Goal: Task Accomplishment & Management: Use online tool/utility

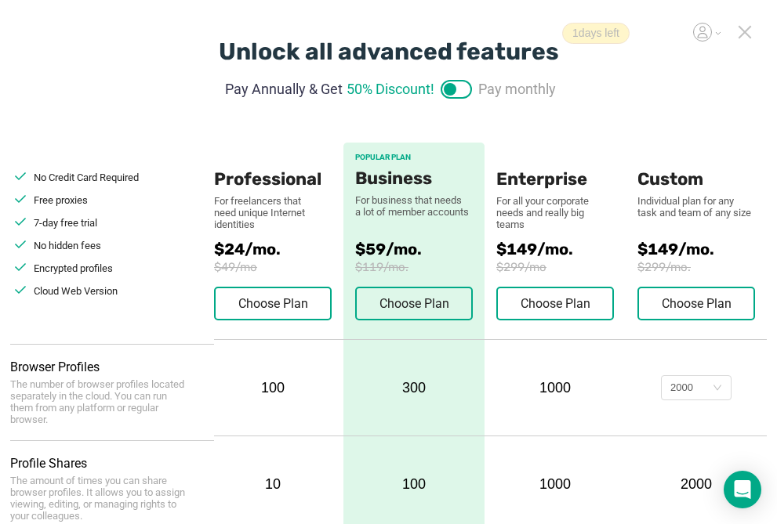
click at [749, 30] on icon at bounding box center [745, 32] width 14 height 14
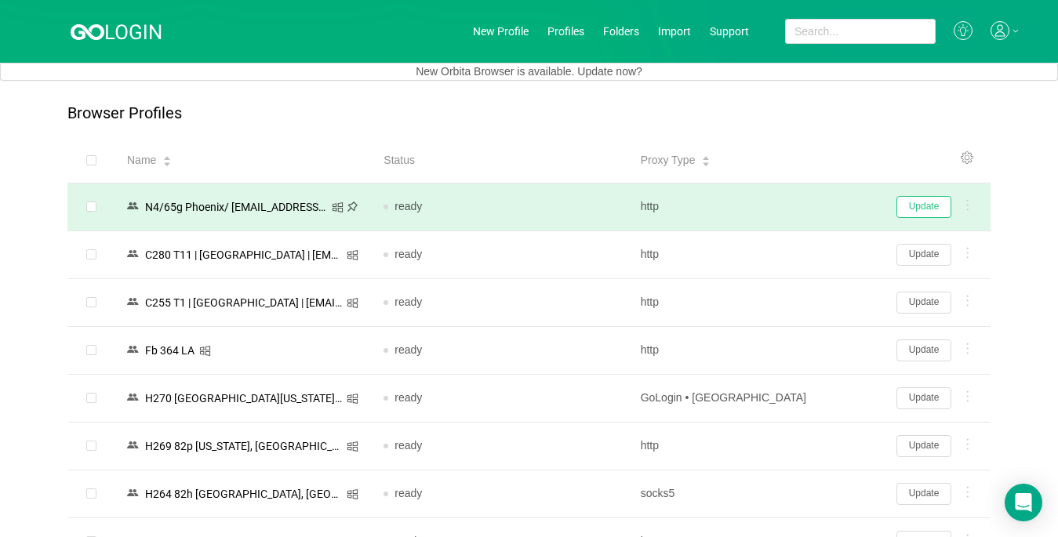
click at [776, 206] on button "Update" at bounding box center [923, 207] width 55 height 22
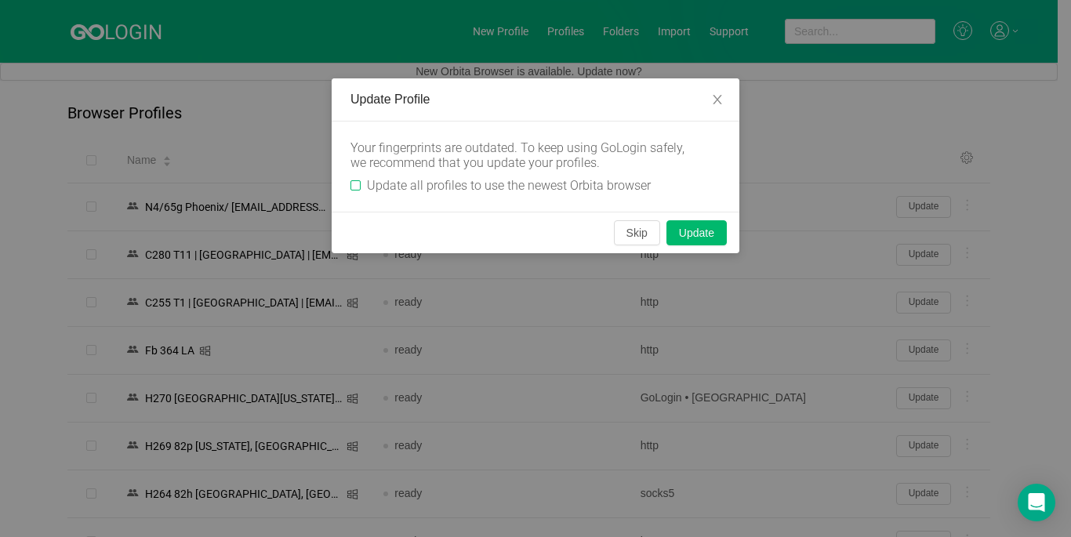
click at [352, 184] on input "Update all profiles to use the newest Orbita browser" at bounding box center [355, 185] width 10 height 10
checkbox input "true"
click at [626, 237] on button "Skip" at bounding box center [637, 232] width 46 height 25
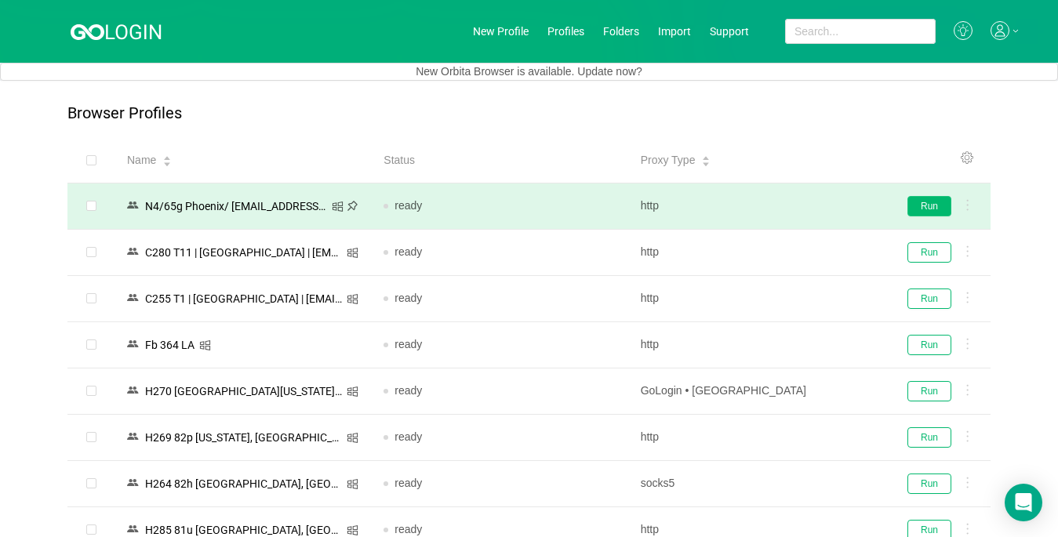
click at [776, 209] on button "Run" at bounding box center [929, 206] width 44 height 20
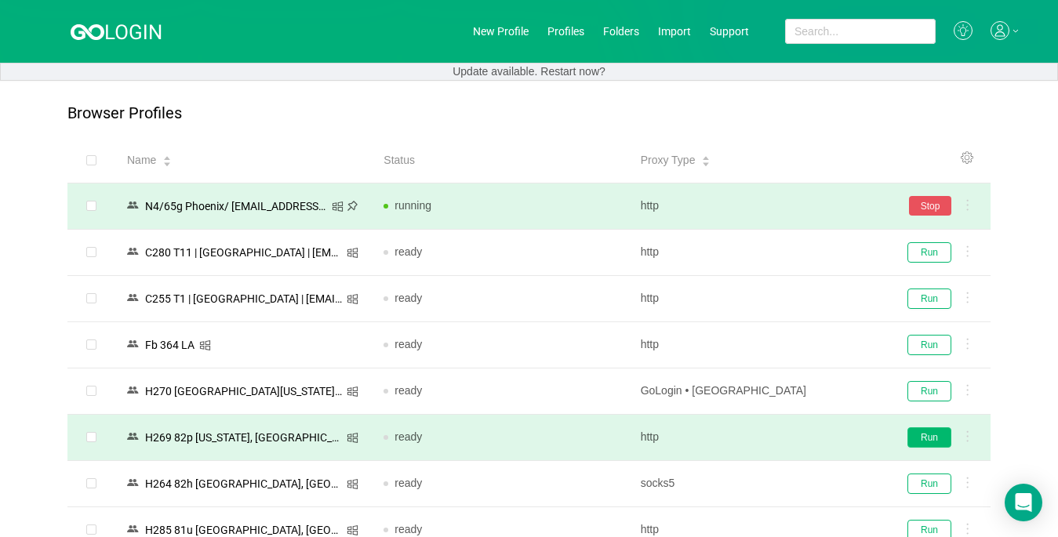
click at [776, 432] on button "Run" at bounding box center [929, 437] width 44 height 20
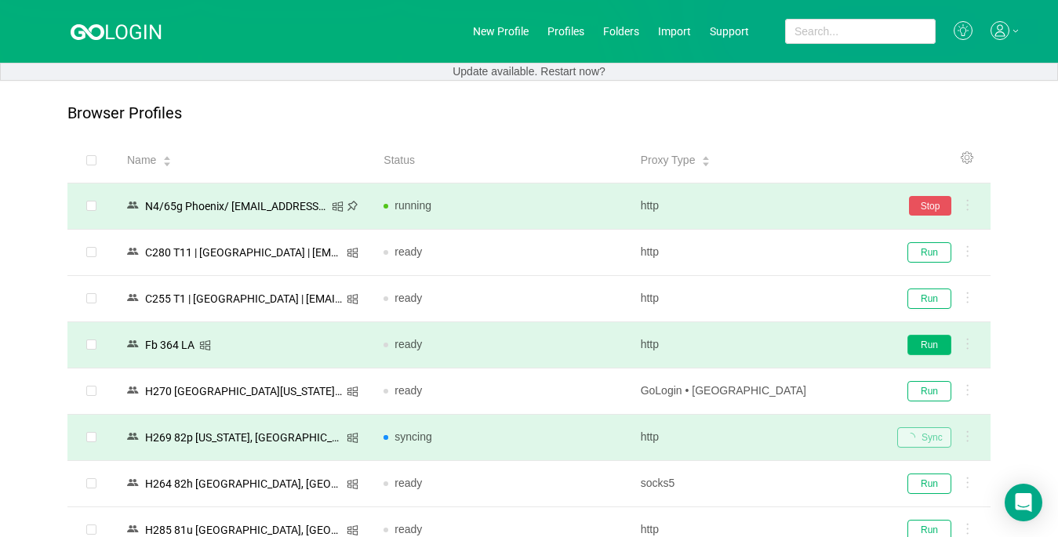
click at [776, 336] on button "Run" at bounding box center [929, 345] width 44 height 20
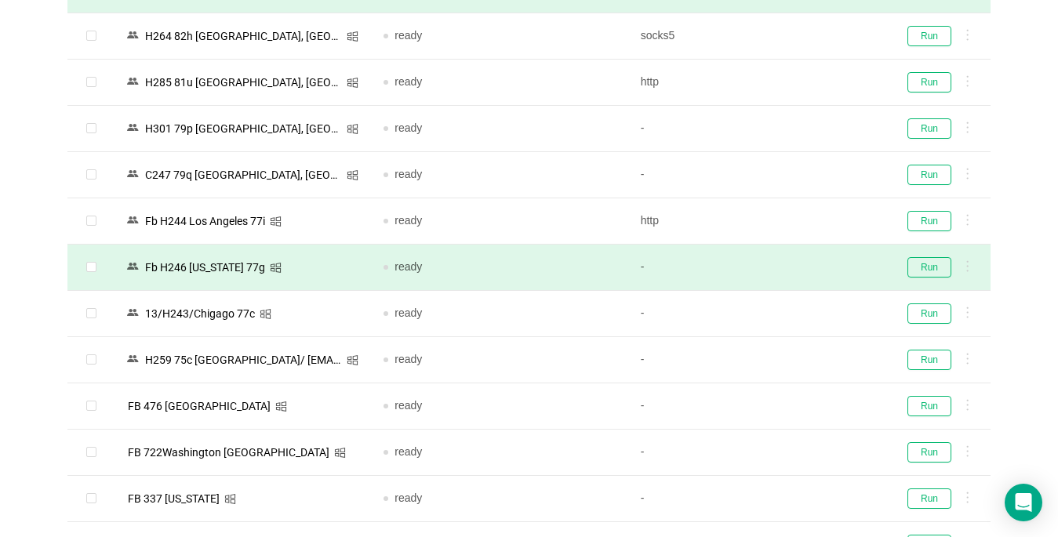
scroll to position [470, 0]
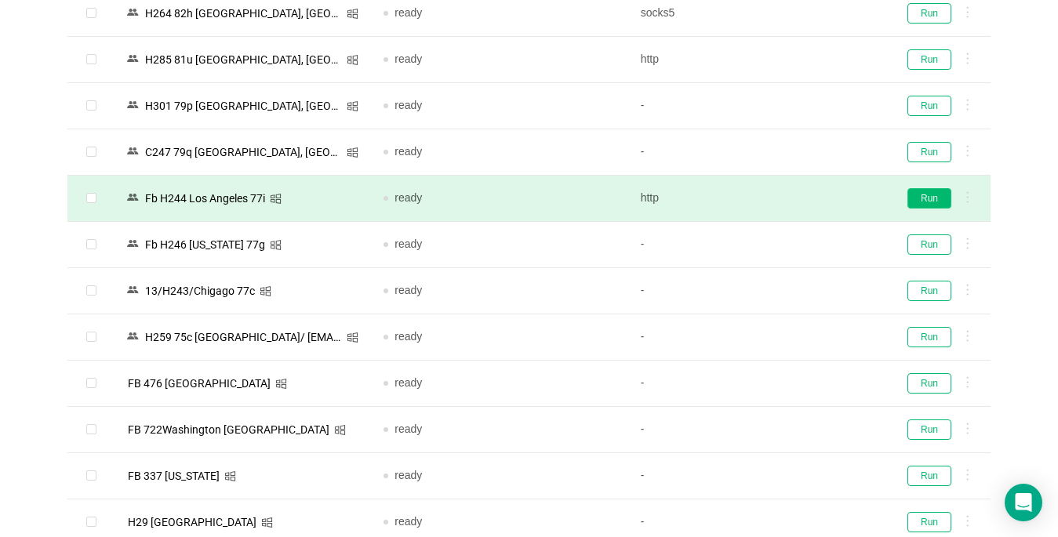
click at [776, 201] on button "Run" at bounding box center [929, 198] width 44 height 20
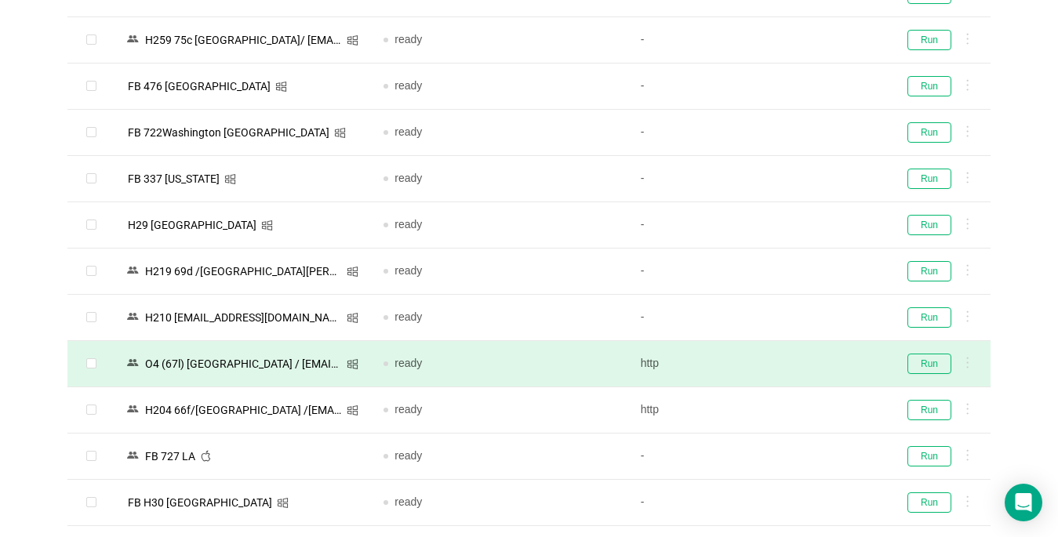
scroll to position [862, 0]
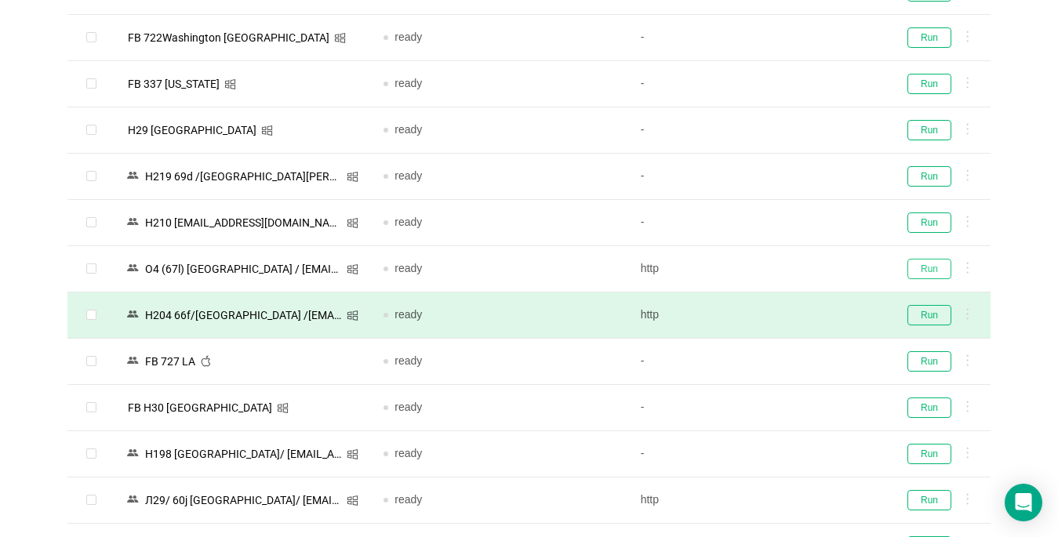
click at [776, 274] on button "Run" at bounding box center [929, 269] width 44 height 20
click at [776, 314] on button "Run" at bounding box center [929, 315] width 44 height 20
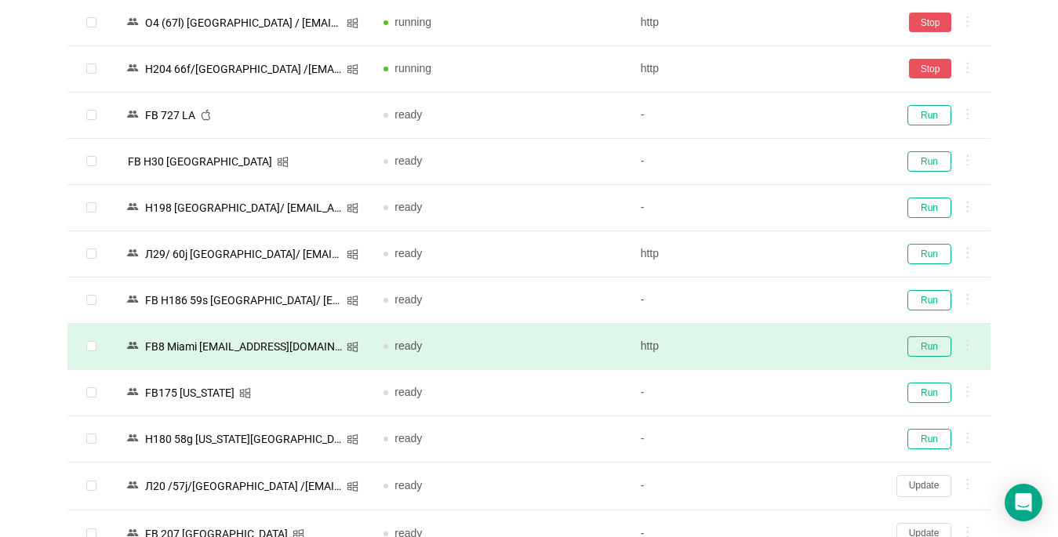
scroll to position [1176, 0]
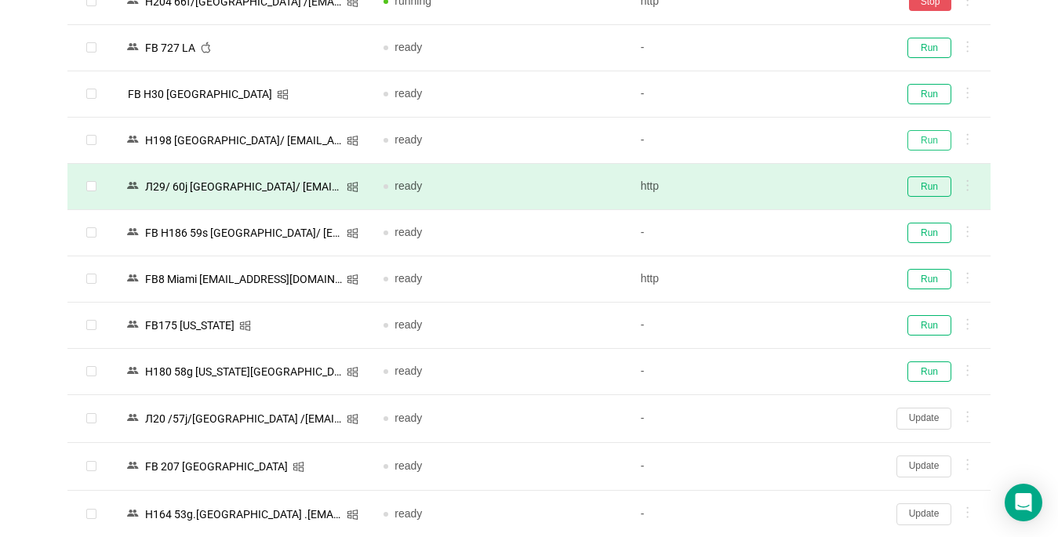
drag, startPoint x: 932, startPoint y: 138, endPoint x: 866, endPoint y: 172, distance: 74.3
click at [776, 139] on button "Run" at bounding box center [929, 140] width 44 height 20
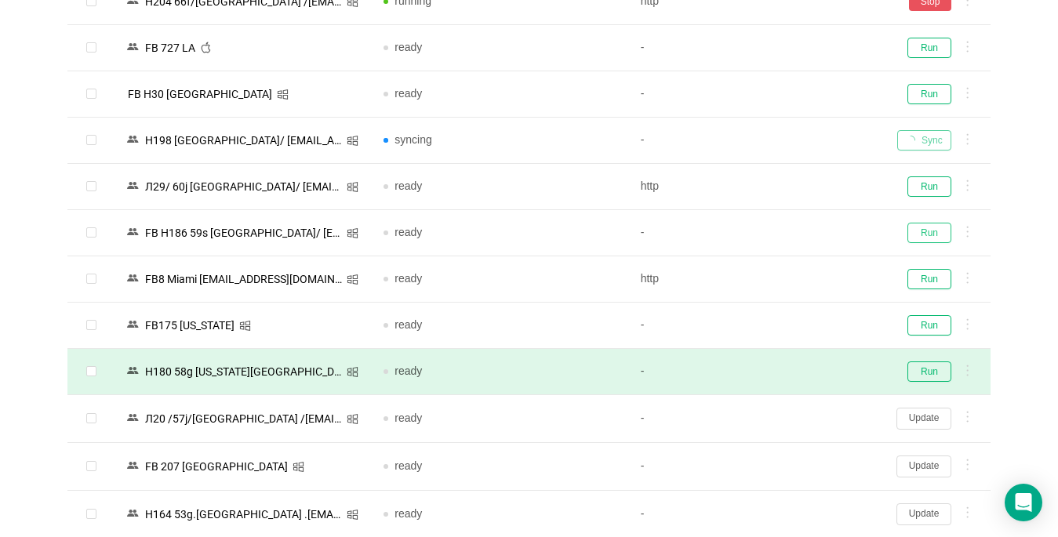
drag, startPoint x: 924, startPoint y: 234, endPoint x: 898, endPoint y: 361, distance: 128.8
click at [776, 234] on button "Run" at bounding box center [929, 233] width 44 height 20
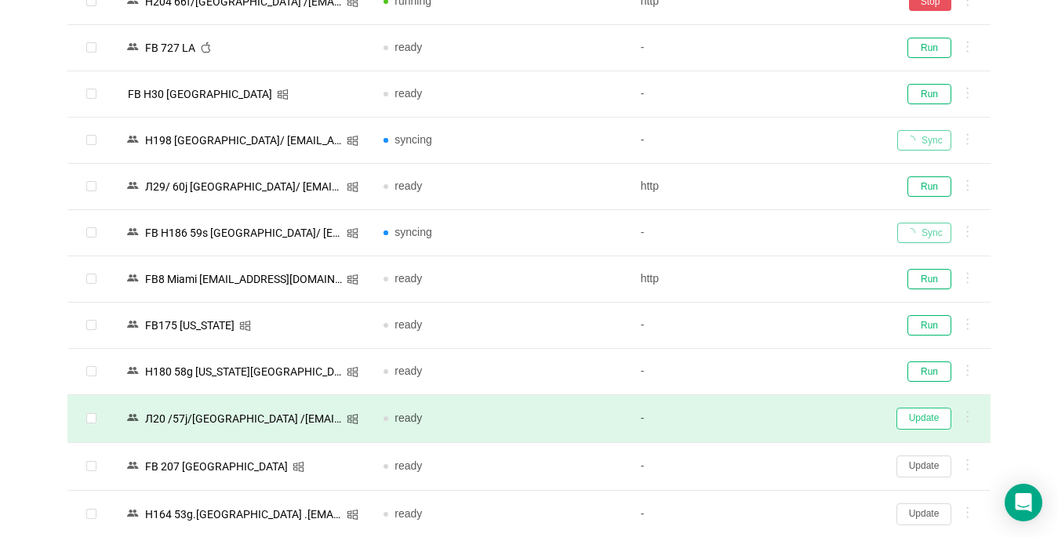
click at [776, 421] on button "Update" at bounding box center [923, 419] width 55 height 22
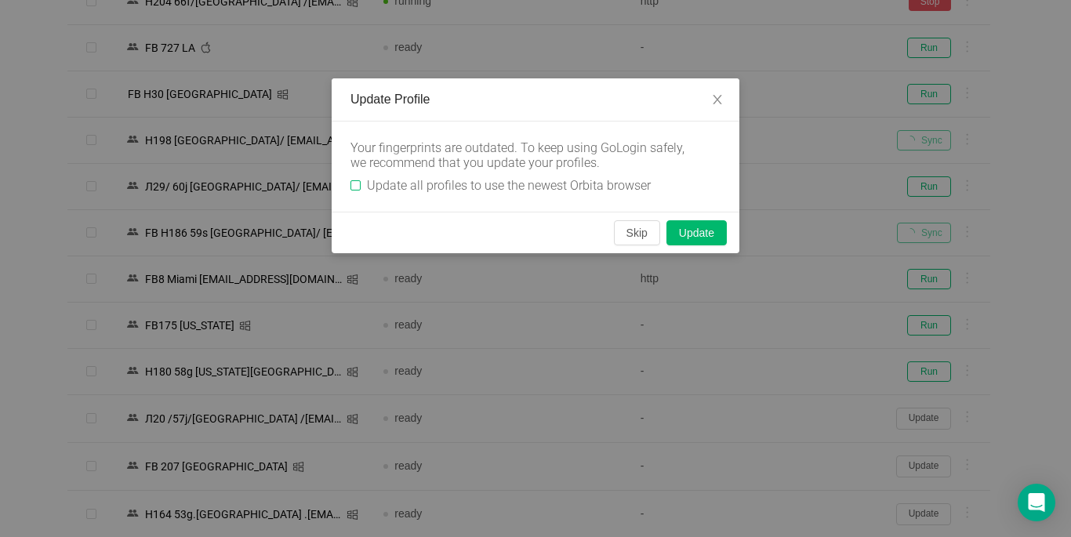
click at [358, 187] on input "Update all profiles to use the newest Orbita browser" at bounding box center [355, 185] width 10 height 10
checkbox input "true"
click at [640, 239] on button "Skip" at bounding box center [637, 232] width 46 height 25
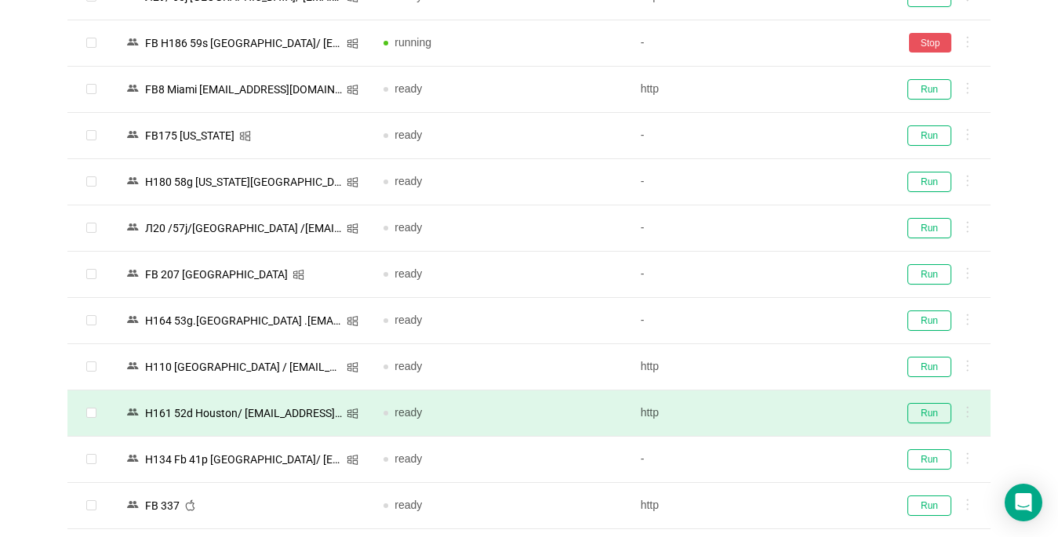
scroll to position [1411, 0]
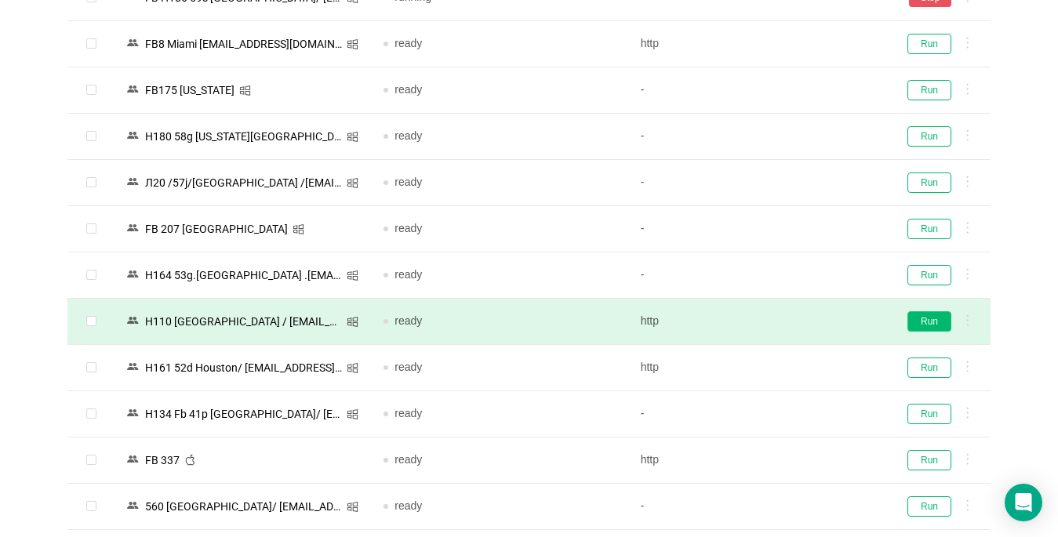
click at [776, 327] on button "Run" at bounding box center [929, 321] width 44 height 20
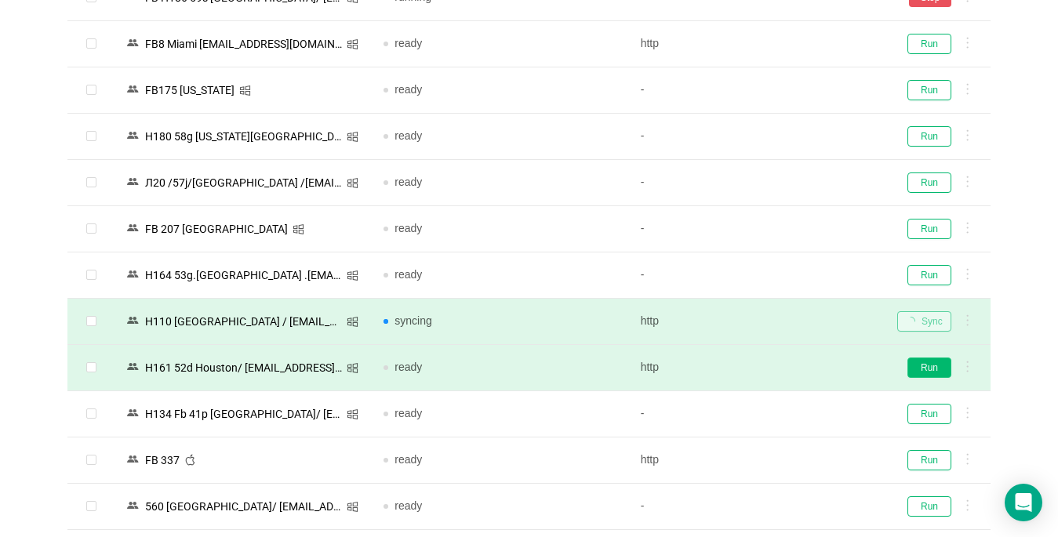
click at [776, 365] on button "Run" at bounding box center [929, 367] width 44 height 20
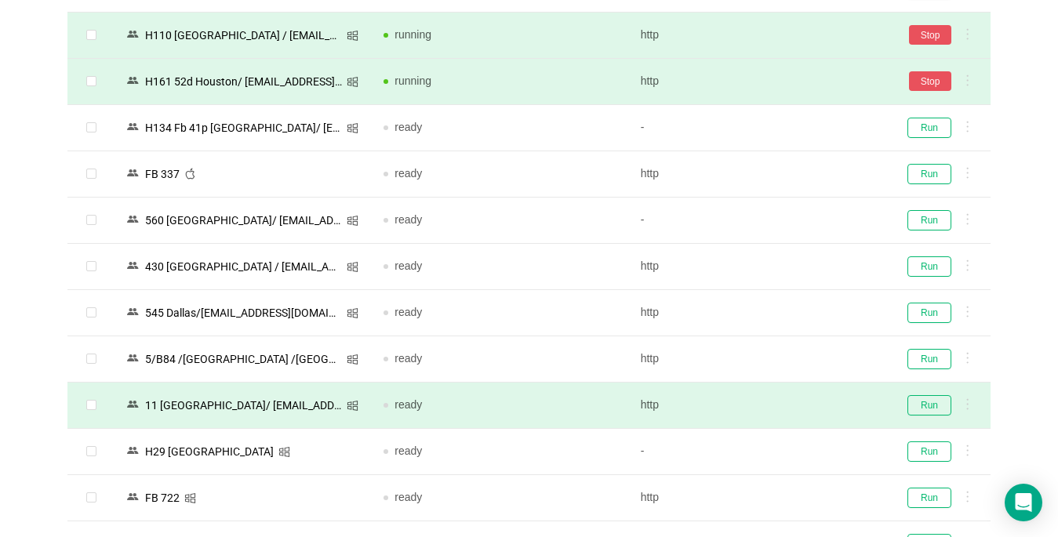
scroll to position [1725, 0]
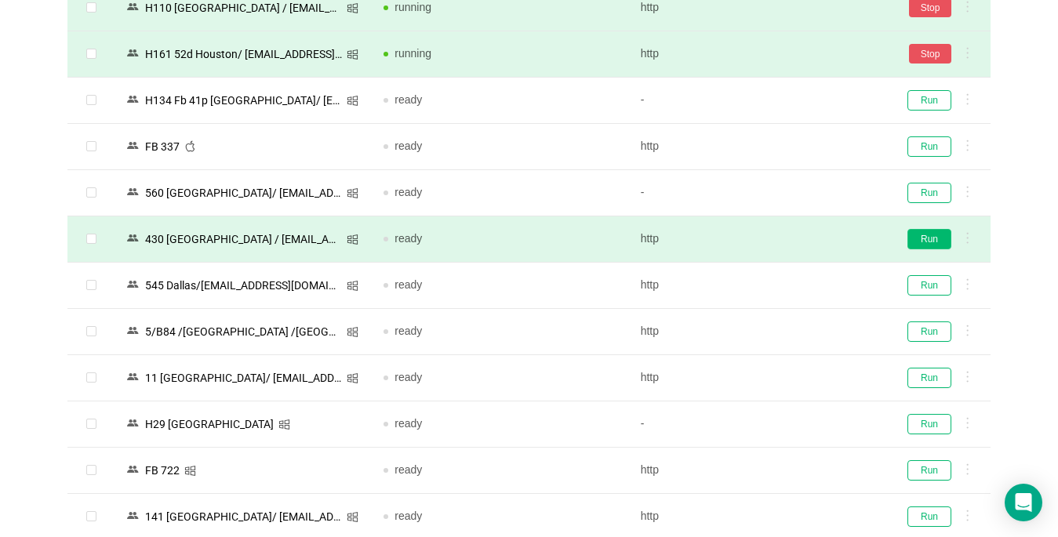
click at [776, 235] on button "Run" at bounding box center [929, 239] width 44 height 20
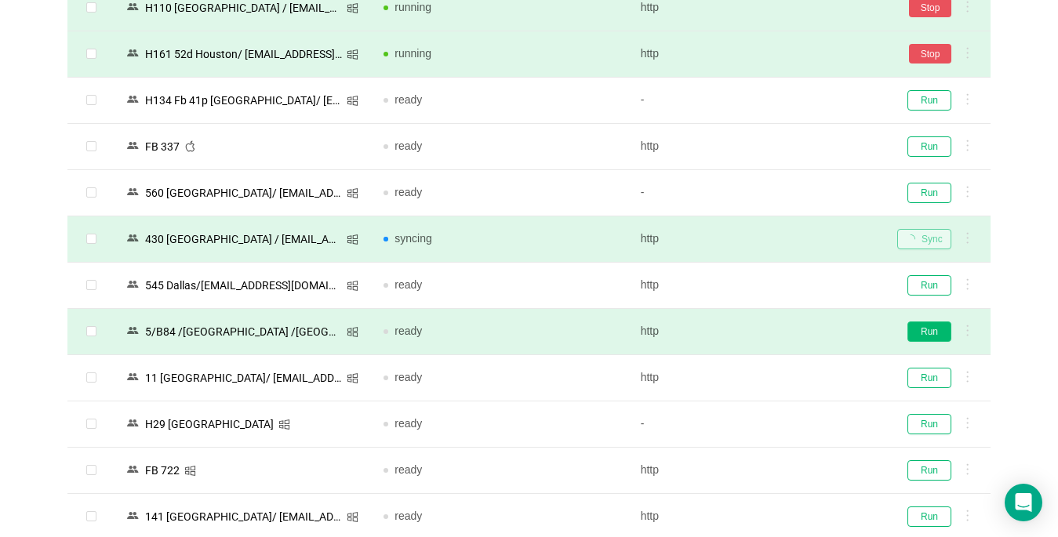
click at [776, 328] on button "Run" at bounding box center [929, 331] width 44 height 20
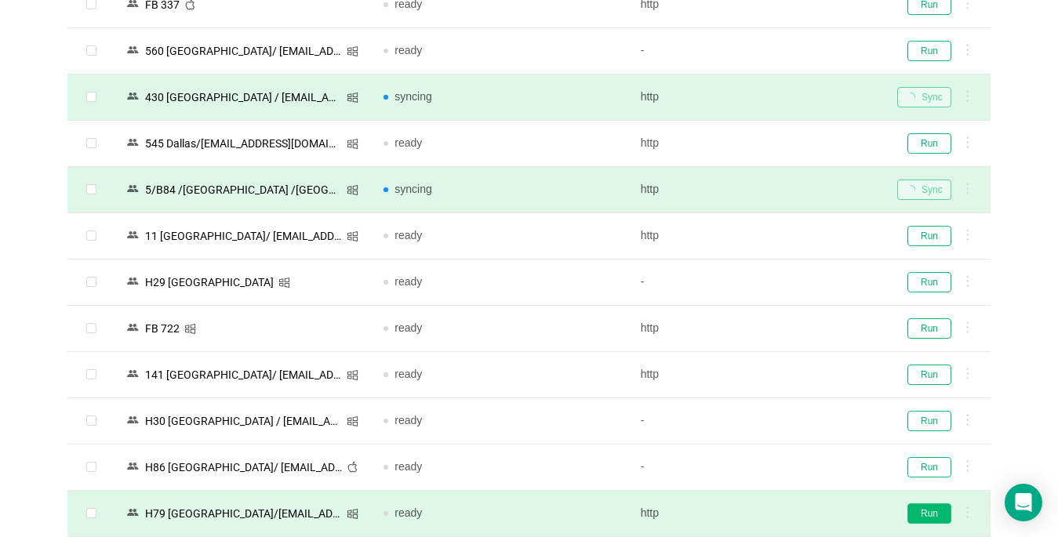
scroll to position [1881, 0]
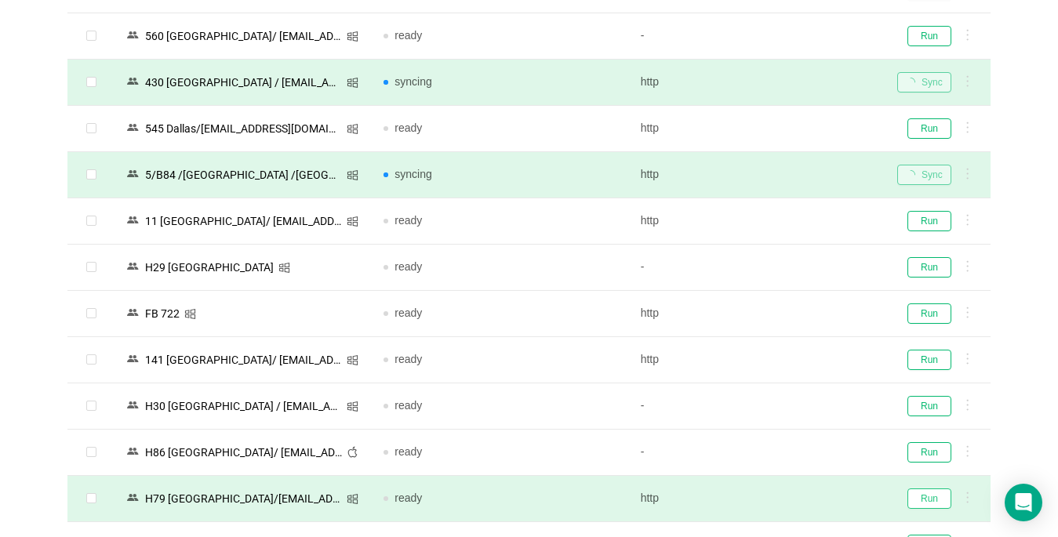
click at [776, 495] on button "Run" at bounding box center [929, 498] width 44 height 20
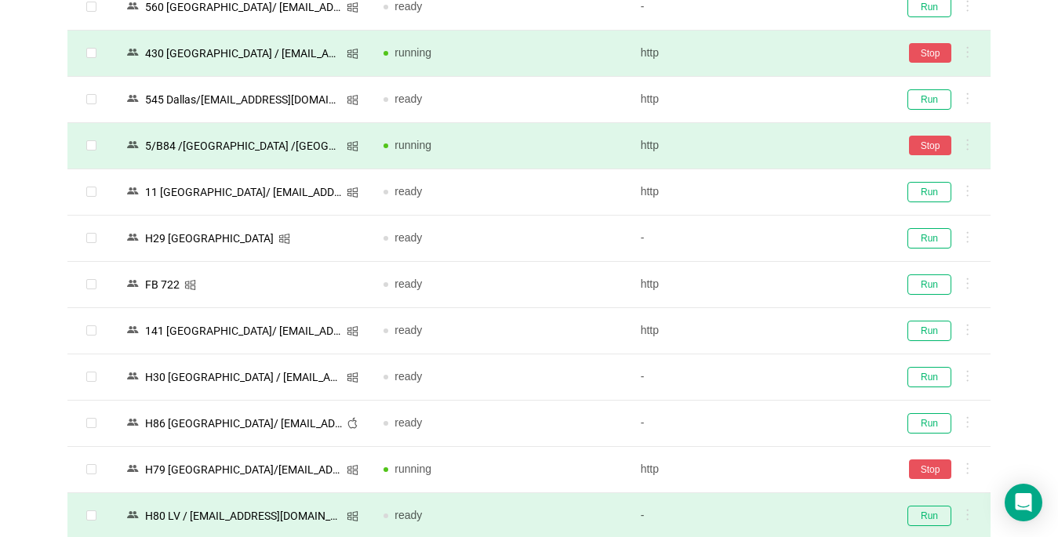
scroll to position [2195, 0]
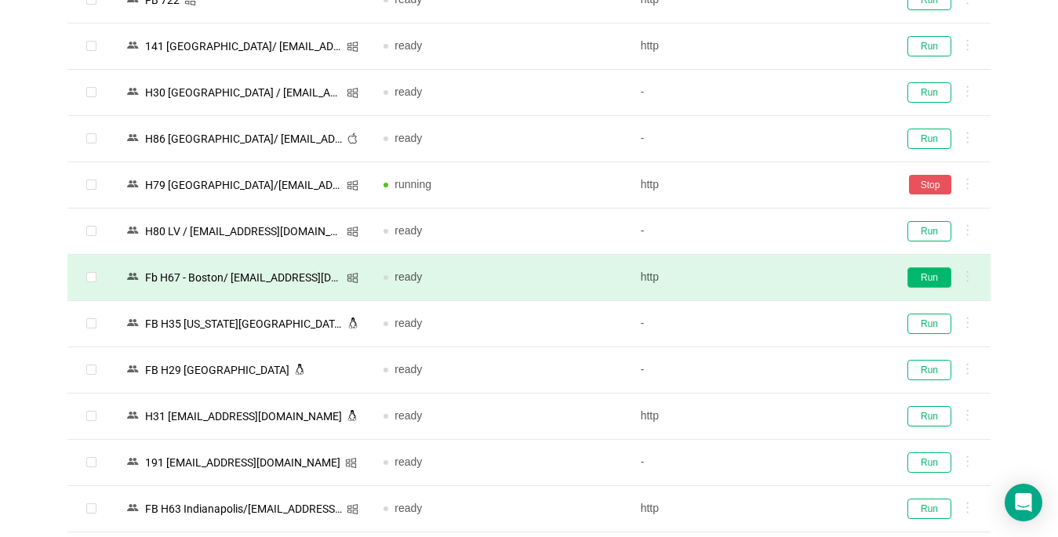
click at [776, 275] on button "Run" at bounding box center [929, 277] width 44 height 20
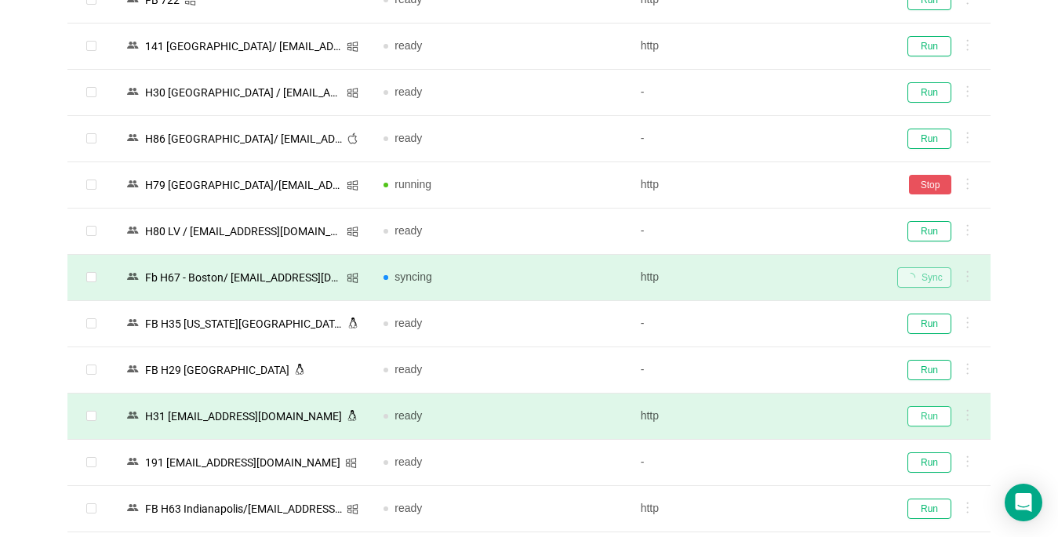
click at [776, 412] on button "Run" at bounding box center [929, 416] width 44 height 20
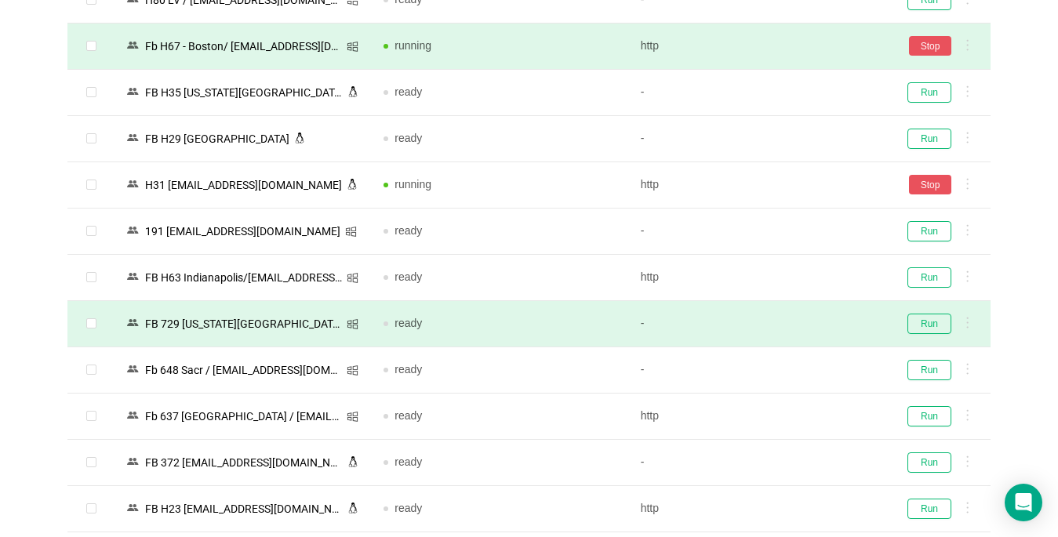
scroll to position [2430, 0]
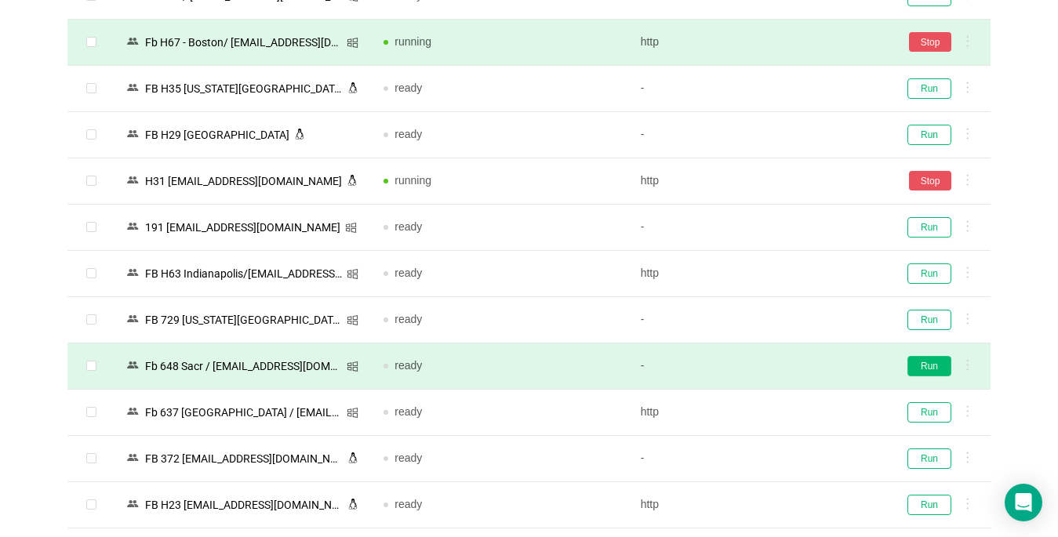
click at [776, 364] on button "Run" at bounding box center [929, 366] width 44 height 20
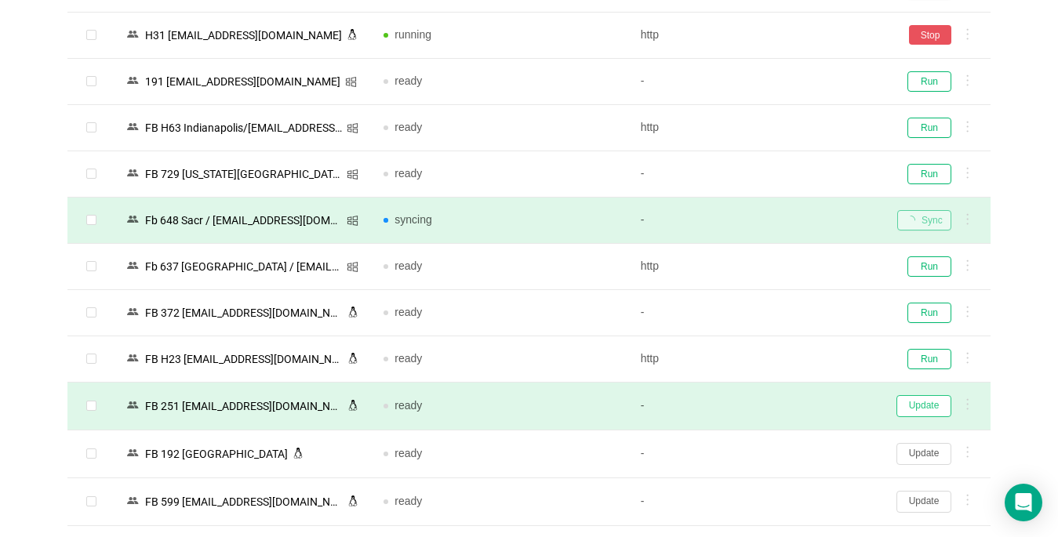
scroll to position [2587, 0]
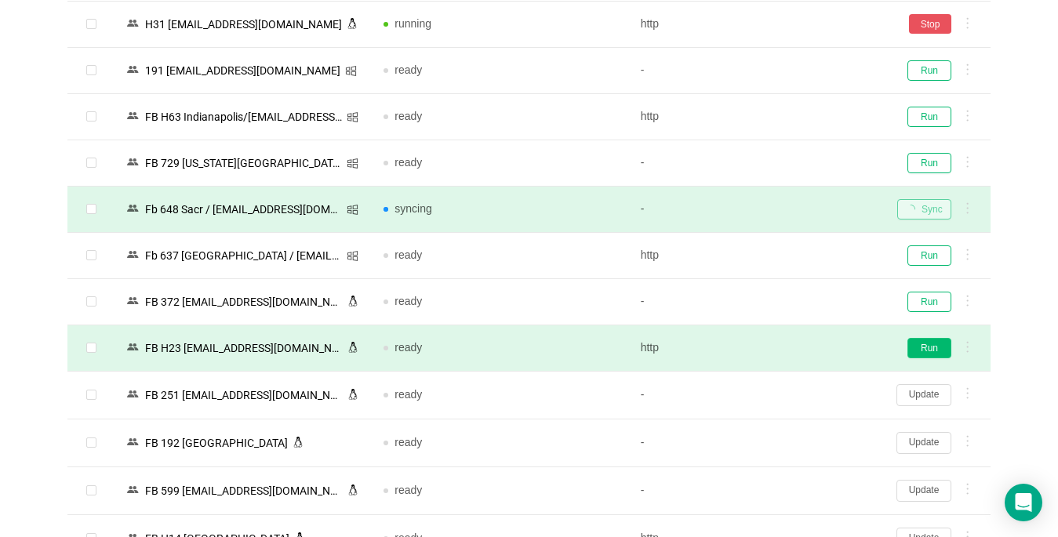
click at [776, 350] on button "Run" at bounding box center [929, 348] width 44 height 20
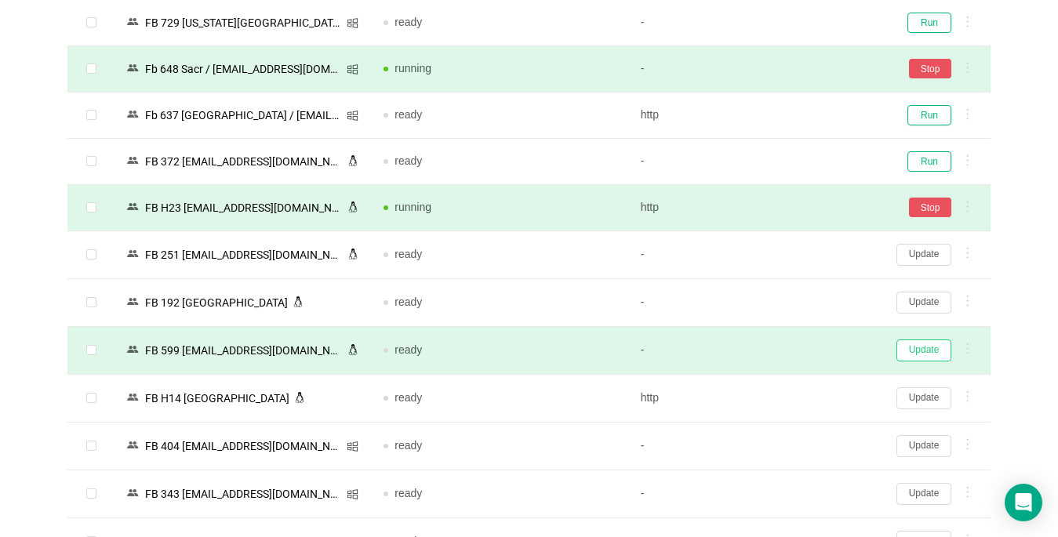
scroll to position [2822, 0]
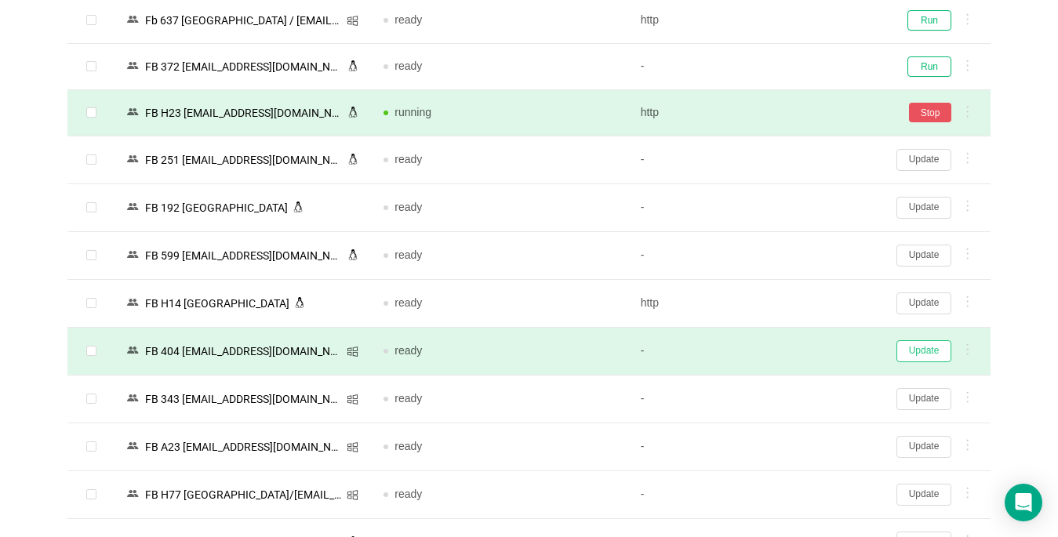
click at [776, 351] on button "Update" at bounding box center [923, 351] width 55 height 22
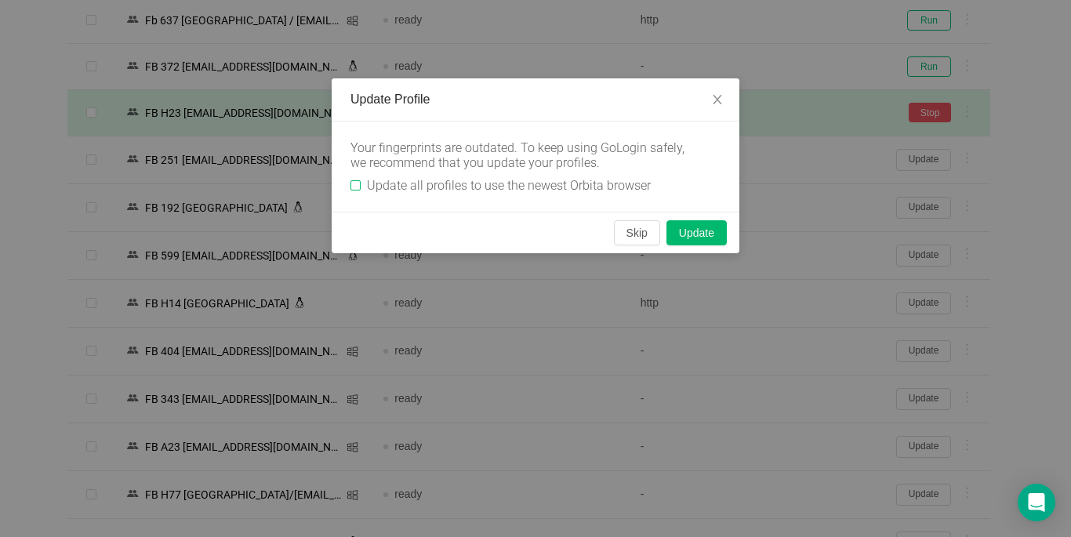
click at [354, 183] on input "Update all profiles to use the newest Orbita browser" at bounding box center [355, 185] width 10 height 10
checkbox input "true"
click at [641, 230] on button "Skip" at bounding box center [637, 232] width 46 height 25
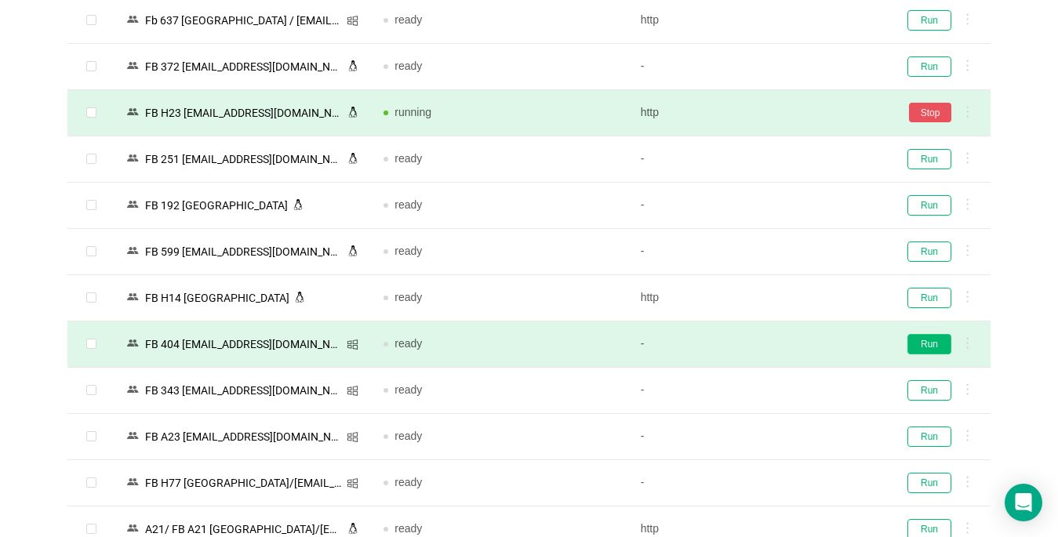
click at [776, 344] on button "Run" at bounding box center [929, 344] width 44 height 20
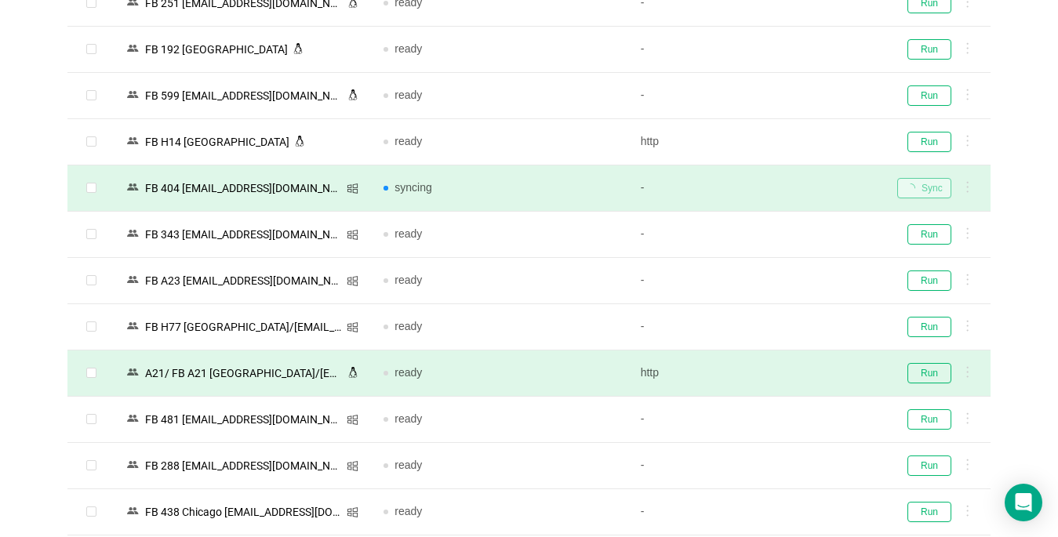
scroll to position [2979, 0]
click at [776, 377] on button "Run" at bounding box center [929, 372] width 44 height 20
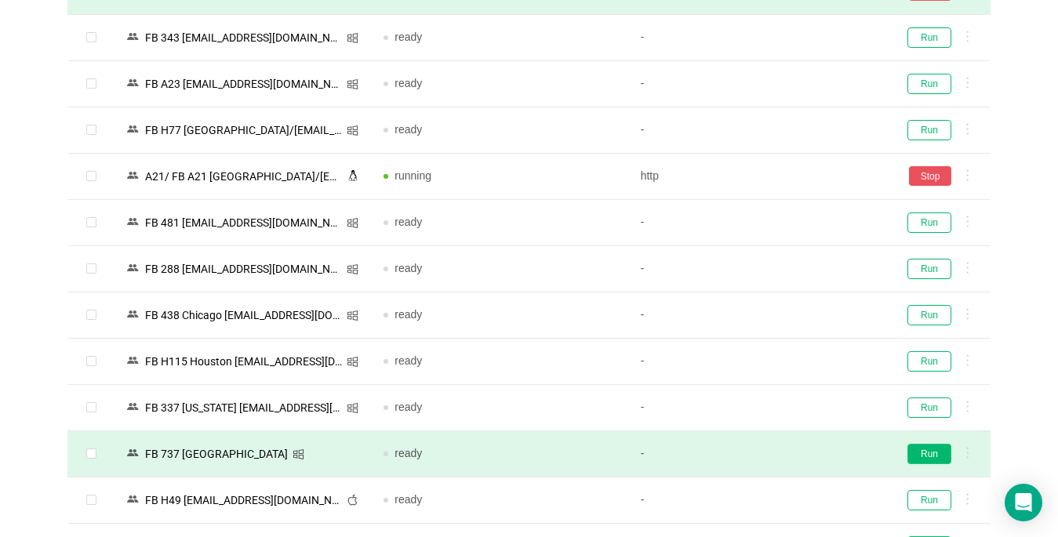
scroll to position [3292, 0]
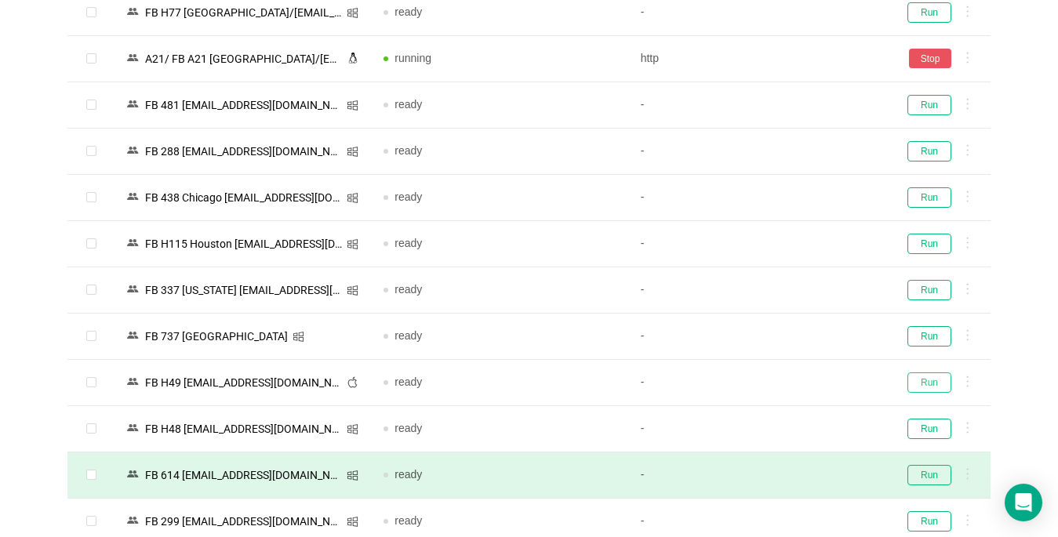
click at [776, 379] on button "Run" at bounding box center [929, 382] width 44 height 20
click at [776, 434] on button "Run" at bounding box center [929, 429] width 44 height 20
click at [776, 466] on button "Run" at bounding box center [929, 475] width 44 height 20
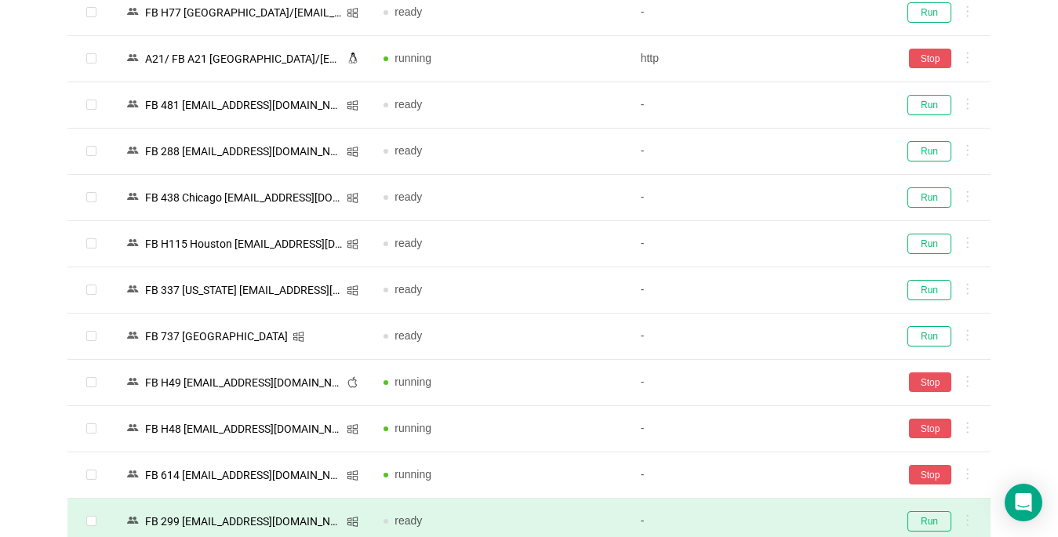
click at [776, 406] on td "Stop" at bounding box center [937, 429] width 106 height 46
click at [776, 499] on td "Run" at bounding box center [937, 522] width 106 height 46
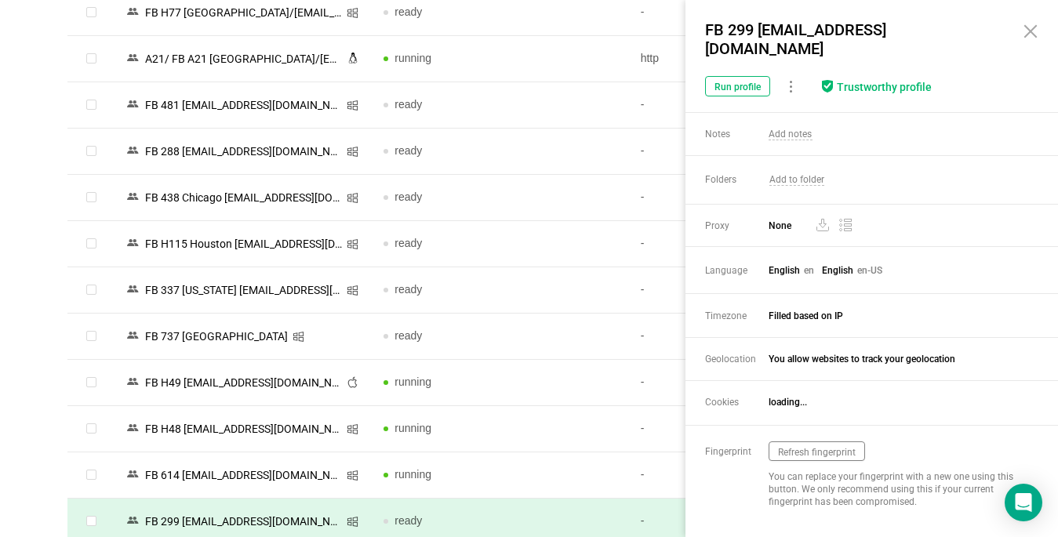
scroll to position [3501, 0]
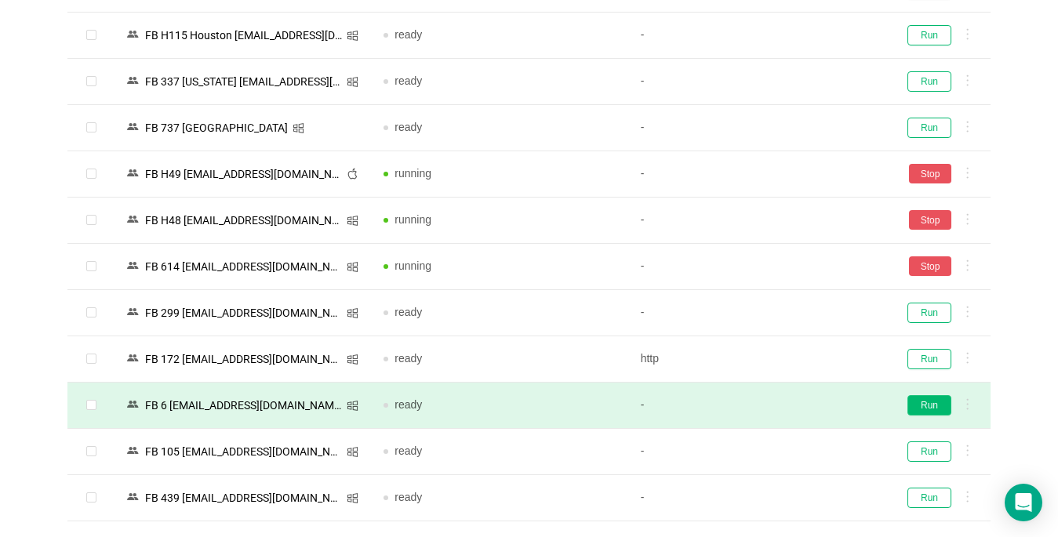
click at [776, 411] on button "Run" at bounding box center [929, 405] width 44 height 20
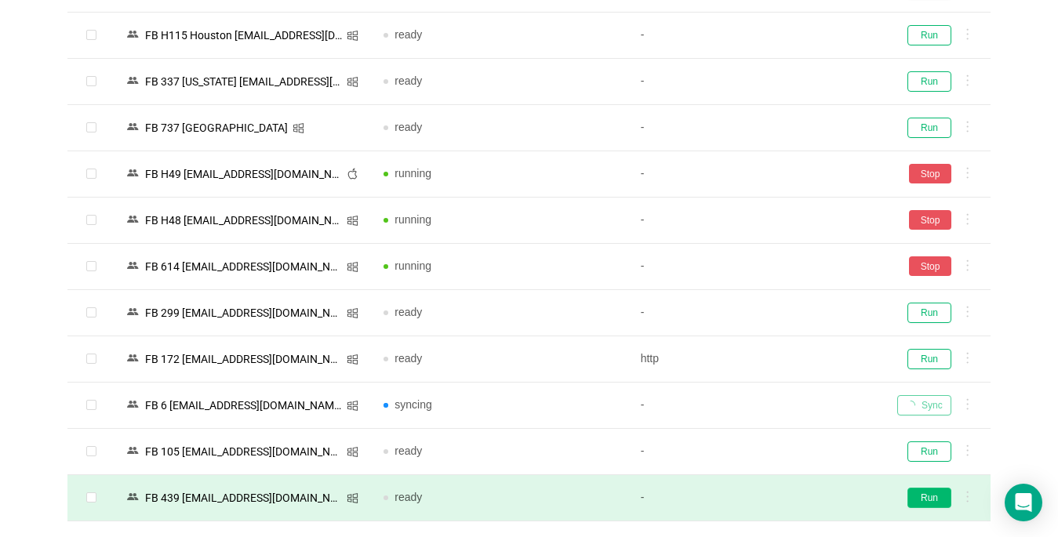
click at [776, 501] on button "Run" at bounding box center [929, 498] width 44 height 20
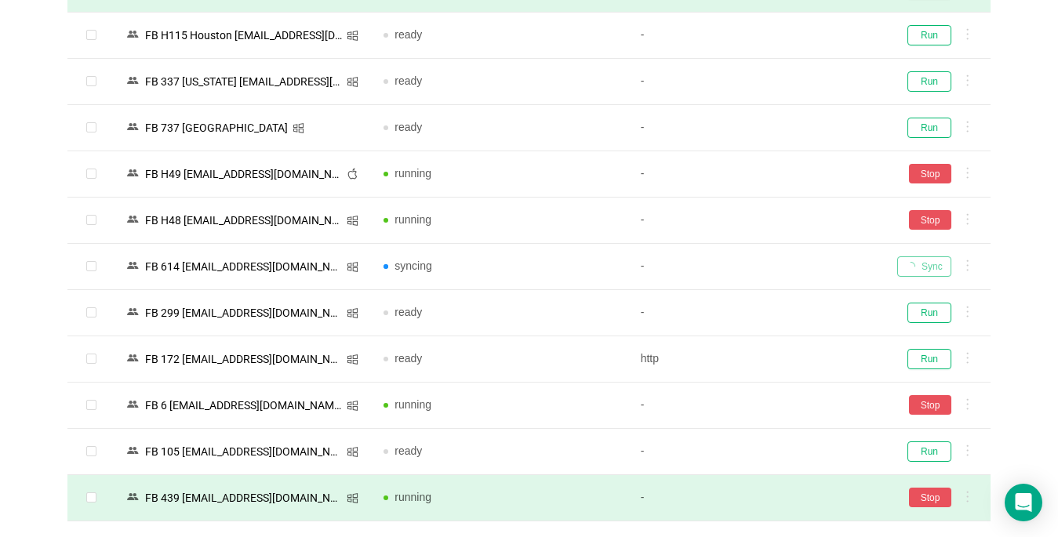
scroll to position [3031, 0]
